Goal: Download file/media

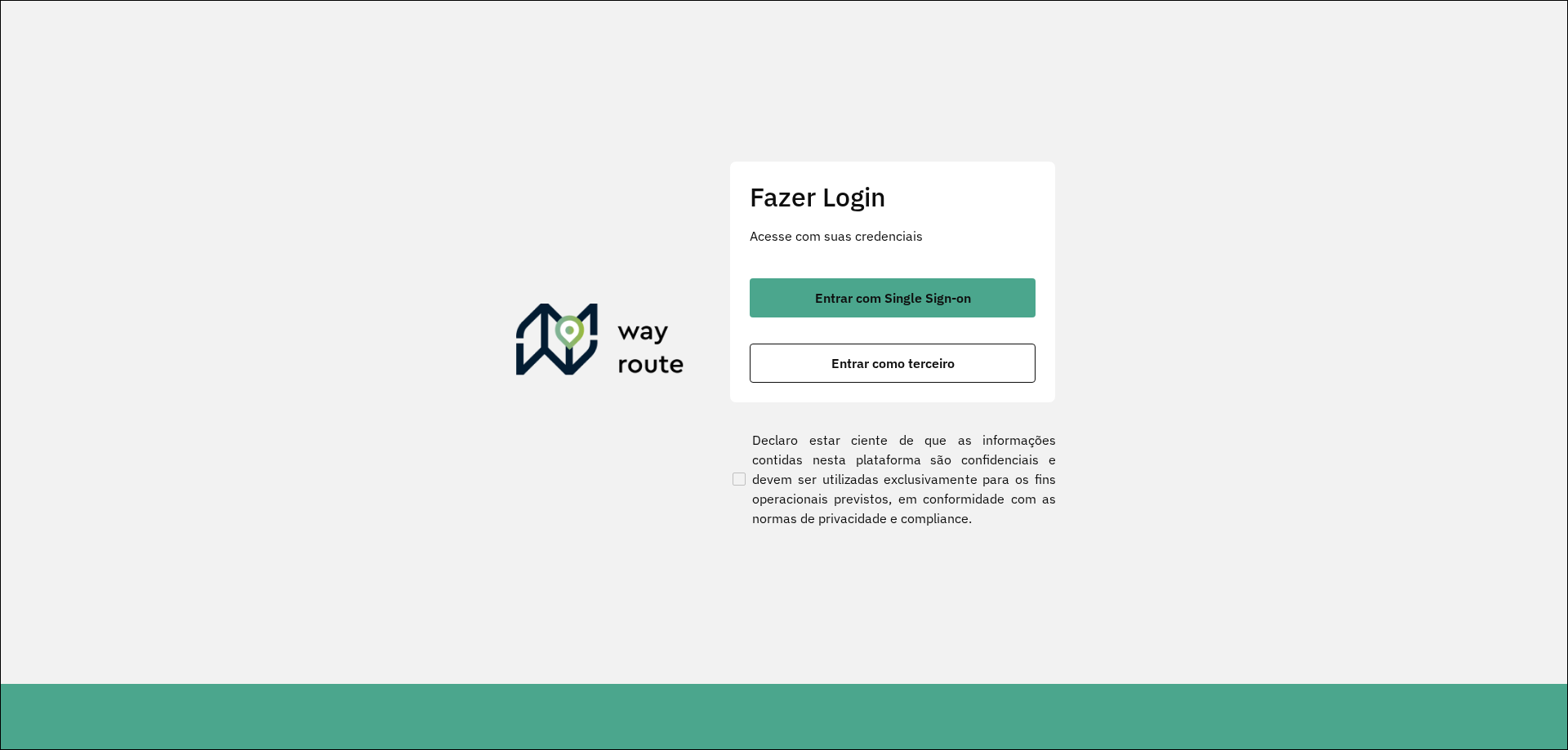
click at [922, 270] on div "Fazer Login Acesse com suas credenciais Entrar com Single Sign-on Entrar como t…" at bounding box center [893, 281] width 327 height 242
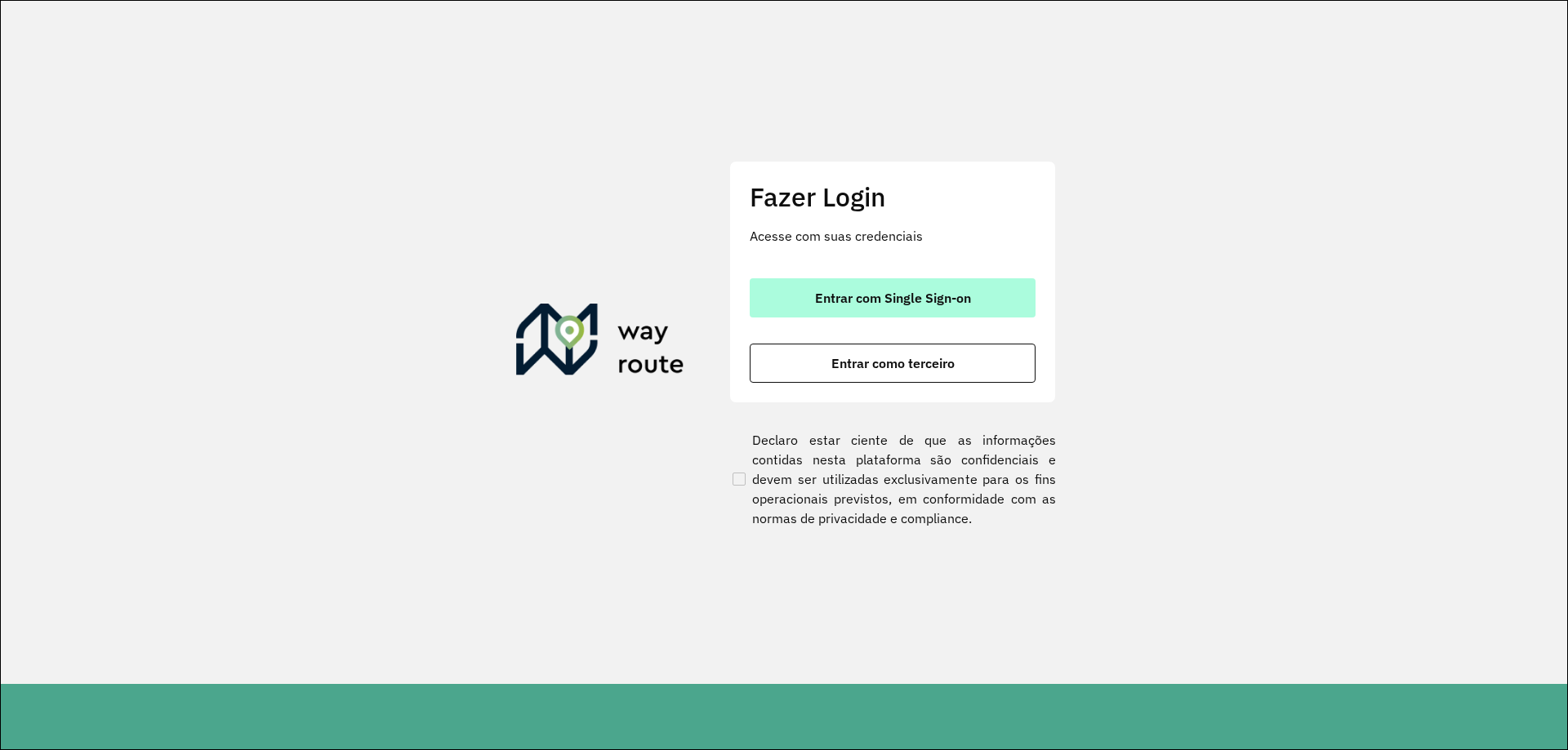
click at [937, 284] on button "Entrar com Single Sign-on" at bounding box center [893, 298] width 286 height 39
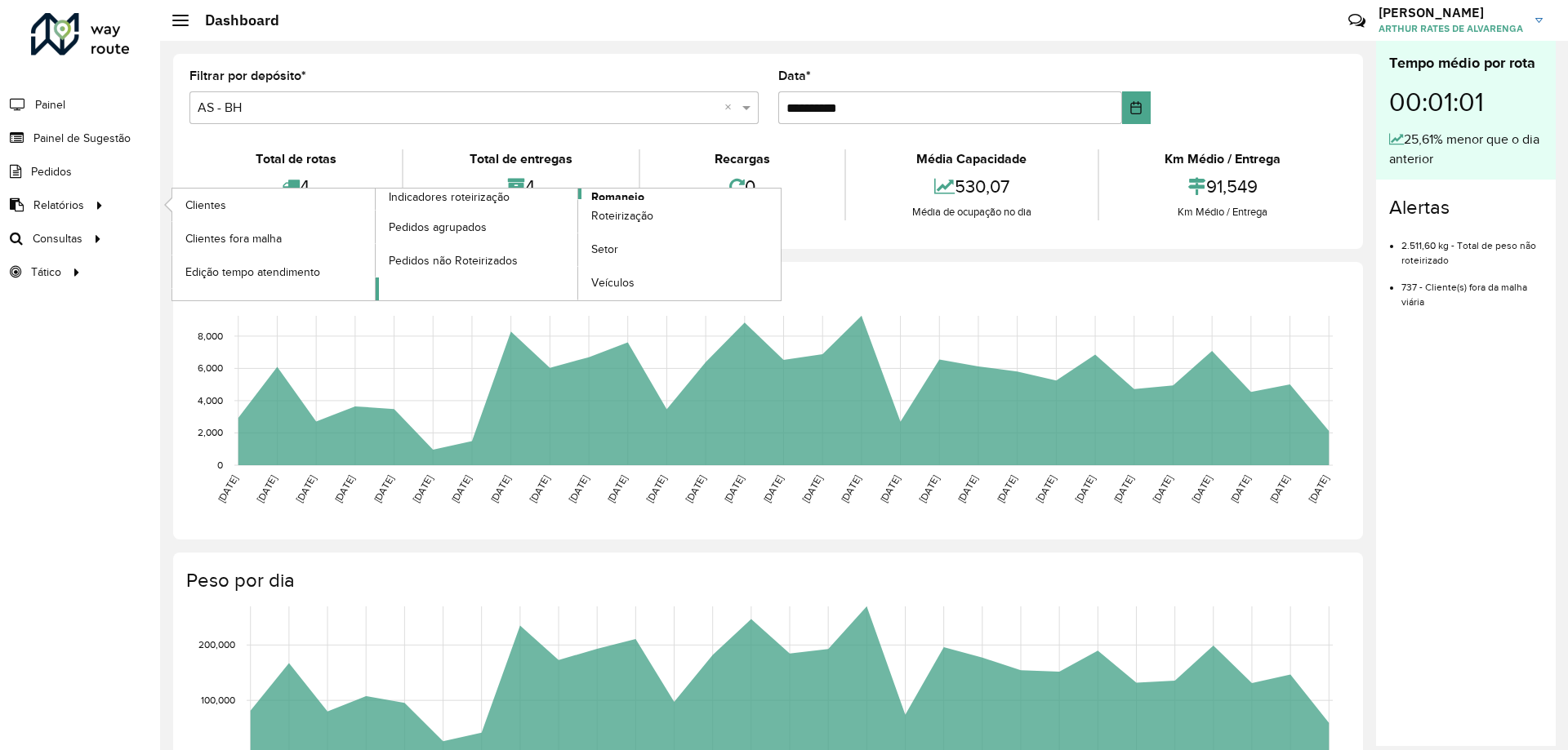
click at [647, 195] on link "Romaneio" at bounding box center [578, 244] width 406 height 112
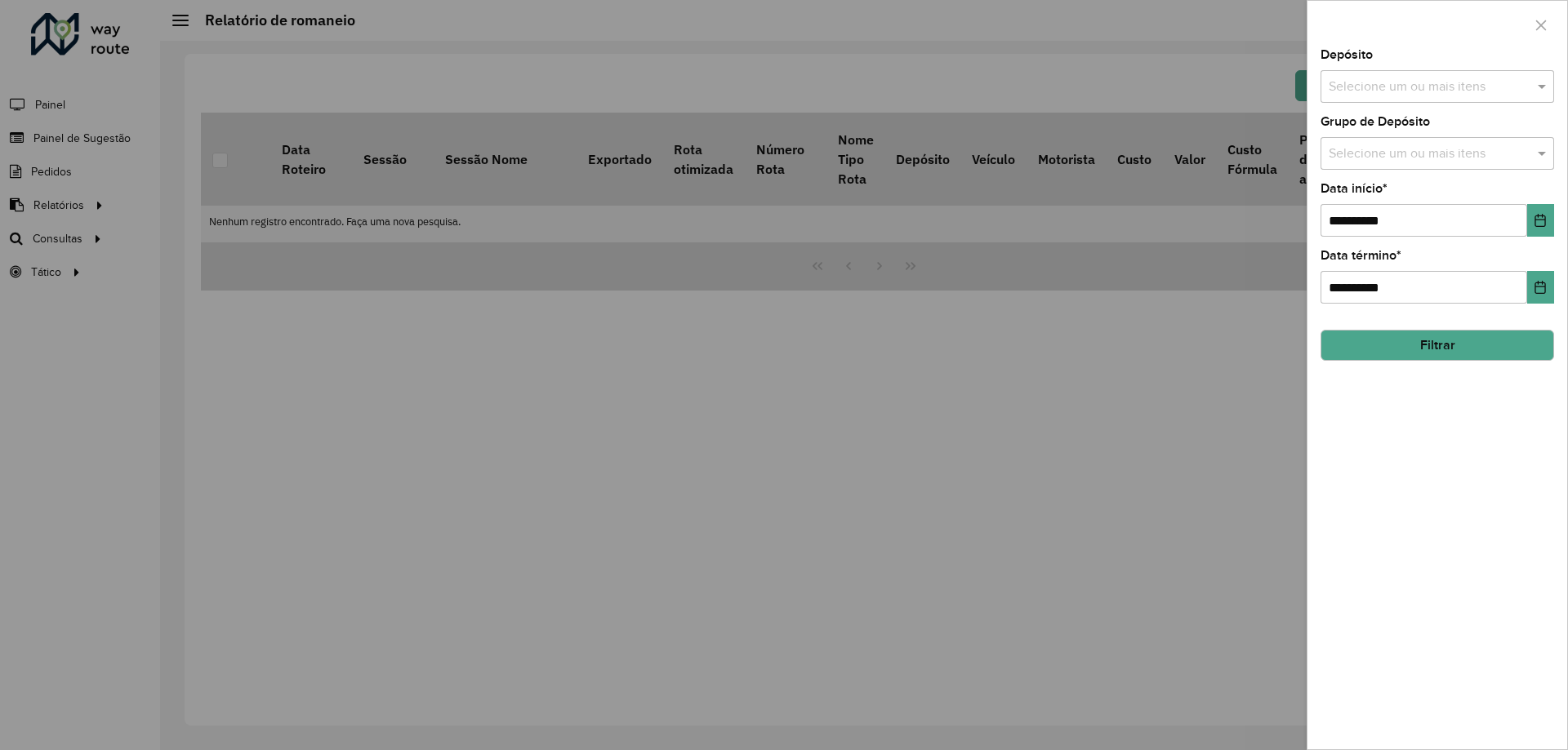
click at [1402, 98] on div "Selecione um ou mais itens" at bounding box center [1437, 87] width 233 height 33
click at [1385, 189] on div "CDD Belo Horizonte" at bounding box center [1438, 196] width 232 height 28
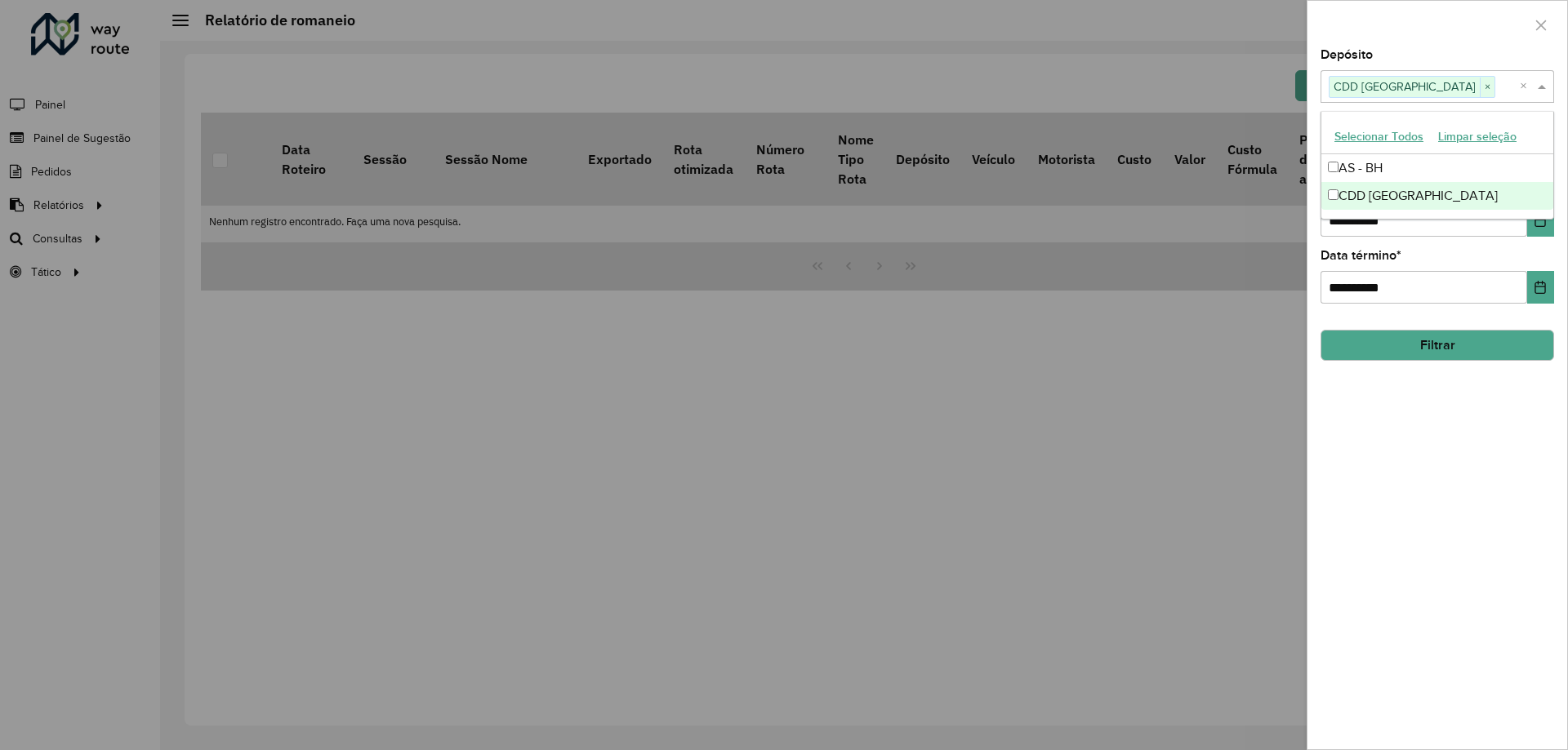
click at [1343, 362] on div "**********" at bounding box center [1437, 399] width 260 height 700
click at [1372, 332] on button "Filtrar" at bounding box center [1437, 345] width 233 height 31
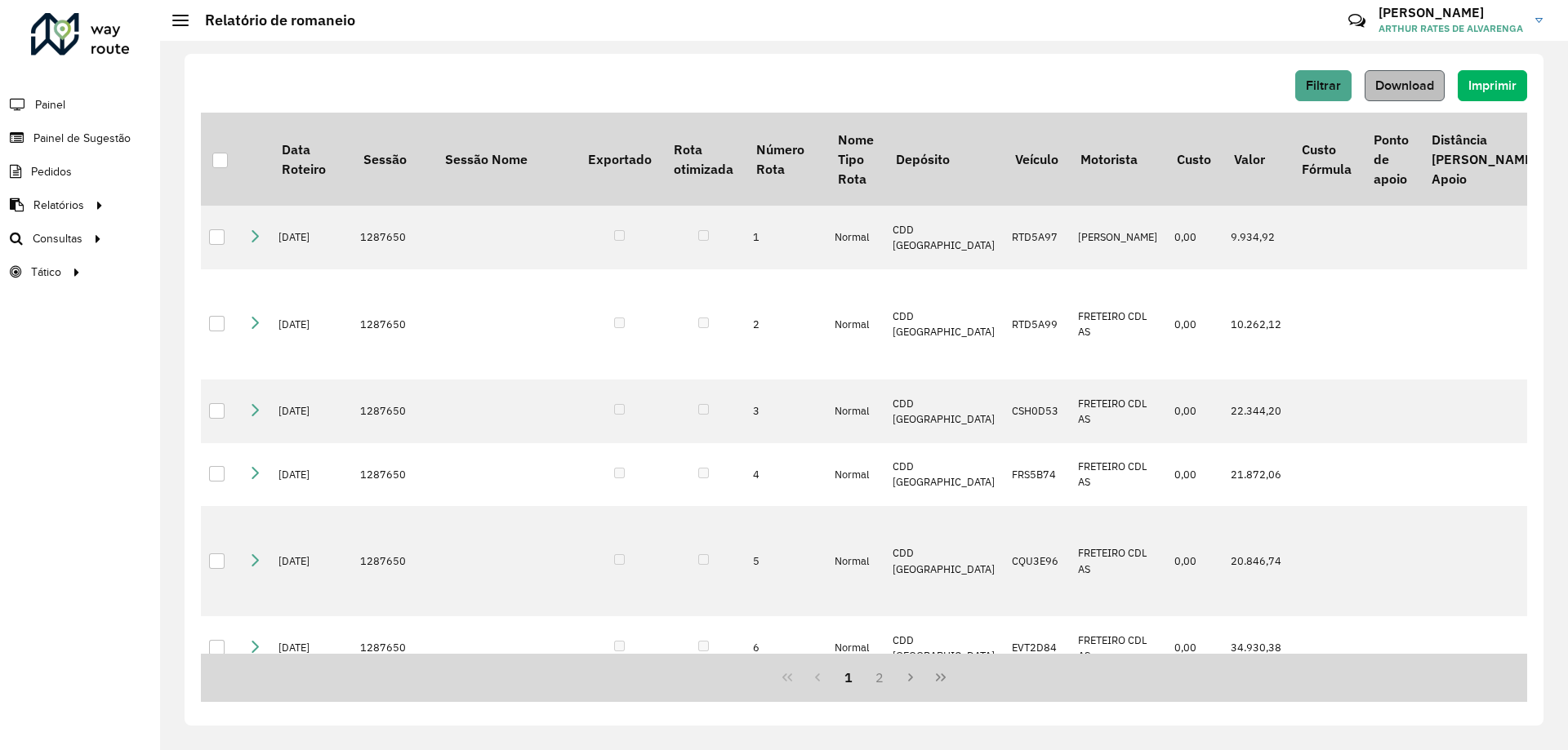
click at [1407, 68] on div "Filtrar Download Imprimir Data Roteiro Sessão Sessão Nome Exportado Rota otimiz…" at bounding box center [864, 389] width 1359 height 671
click at [1411, 81] on span "Download" at bounding box center [1404, 86] width 59 height 14
